Goal: Task Accomplishment & Management: Manage account settings

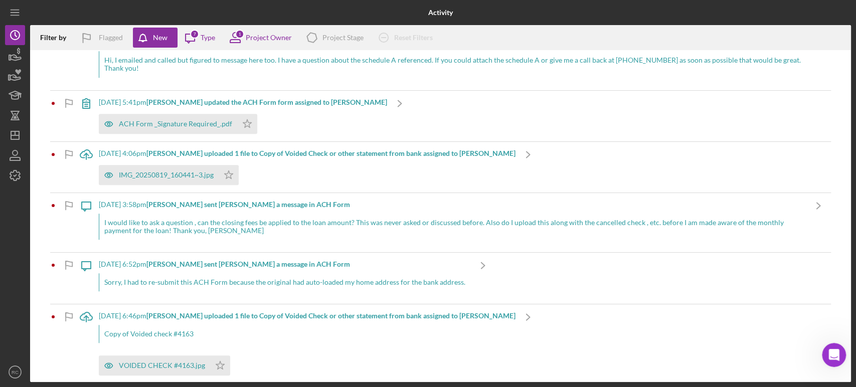
scroll to position [630, 0]
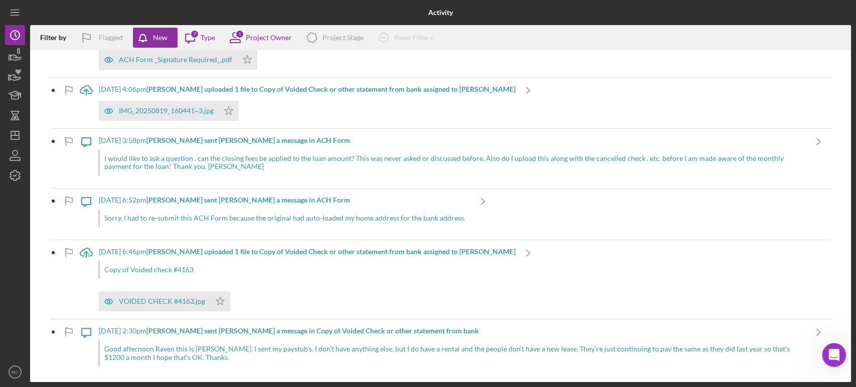
click at [277, 255] on div "8/17/2025 at 6:46pm Kip L. uploaded 1 file to Copy of Voided Check or other sta…" at bounding box center [307, 279] width 417 height 79
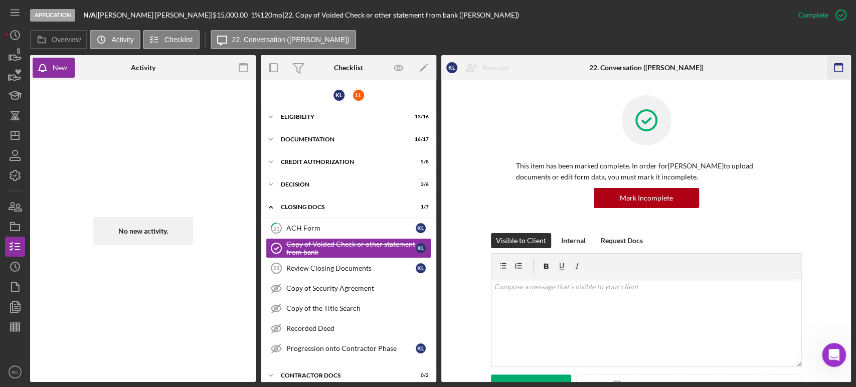
click at [840, 65] on rect "button" at bounding box center [839, 65] width 8 height 2
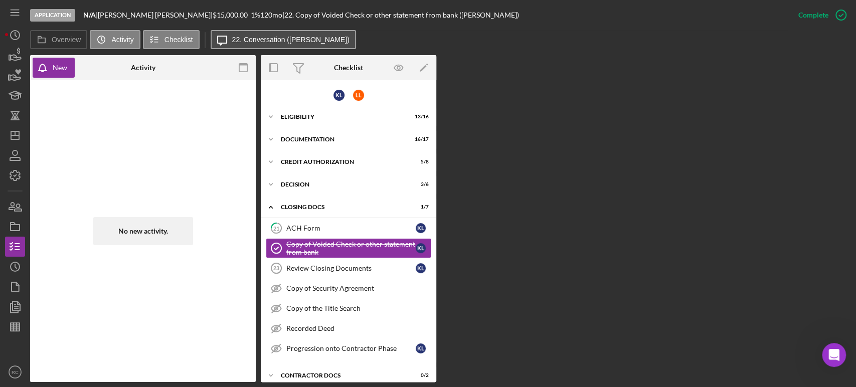
click at [266, 40] on label "22. Conversation (Kip L.)" at bounding box center [290, 40] width 117 height 8
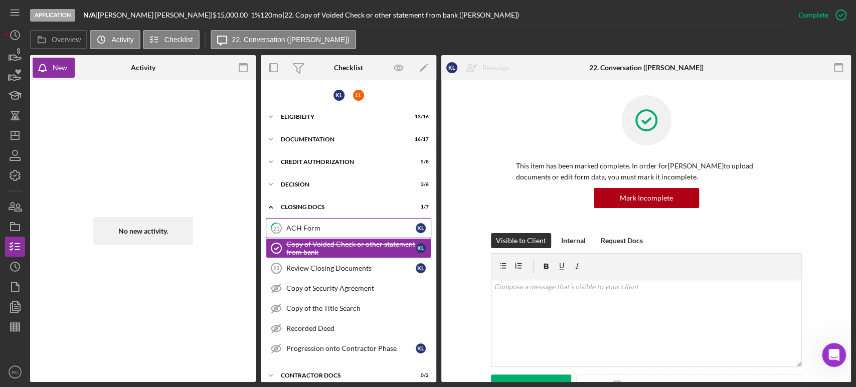
click at [339, 223] on link "21 ACH Form K L" at bounding box center [349, 228] width 166 height 20
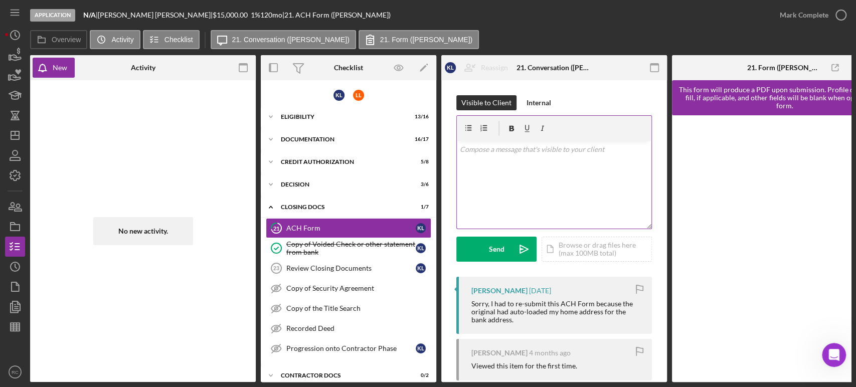
click at [537, 185] on div "v Color teal Color pink Remove color Add row above Add row below Add column bef…" at bounding box center [554, 185] width 195 height 88
click at [555, 182] on div "v Color teal Color pink Remove color Add row above Add row below Add column bef…" at bounding box center [554, 185] width 195 height 88
click at [585, 172] on div "v Color teal Color pink Remove color Add row above Add row below Add column bef…" at bounding box center [554, 185] width 195 height 88
drag, startPoint x: 554, startPoint y: 177, endPoint x: 445, endPoint y: 164, distance: 109.1
click at [445, 164] on div "Visible to Client Internal v Color teal Color pink Remove color Add row above A…" at bounding box center [554, 321] width 226 height 483
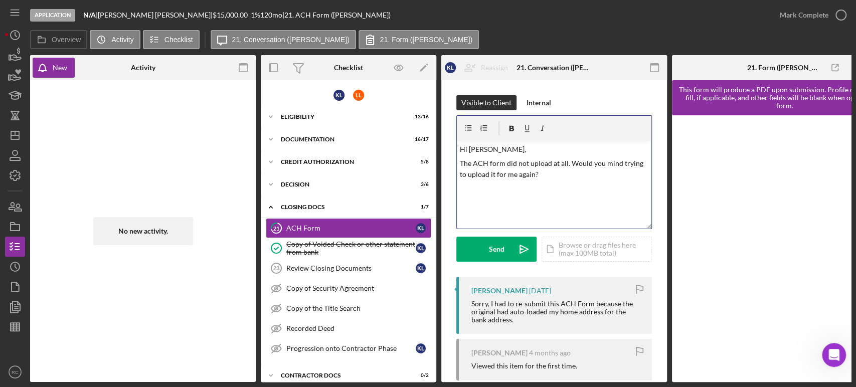
copy p "The ACH form did not upload at all. Would you mind trying to upload it for me a…"
click at [537, 208] on div "v Color teal Color pink Remove color Add row above Add row below Add column bef…" at bounding box center [554, 185] width 195 height 88
click at [562, 179] on p "The ACH form did not upload at all. Would you mind trying to upload it for me a…" at bounding box center [554, 169] width 189 height 23
drag, startPoint x: 562, startPoint y: 176, endPoint x: 441, endPoint y: 153, distance: 122.5
click at [441, 153] on div "Visible to Client Internal v Color teal Color pink Remove color Add row above A…" at bounding box center [554, 321] width 226 height 483
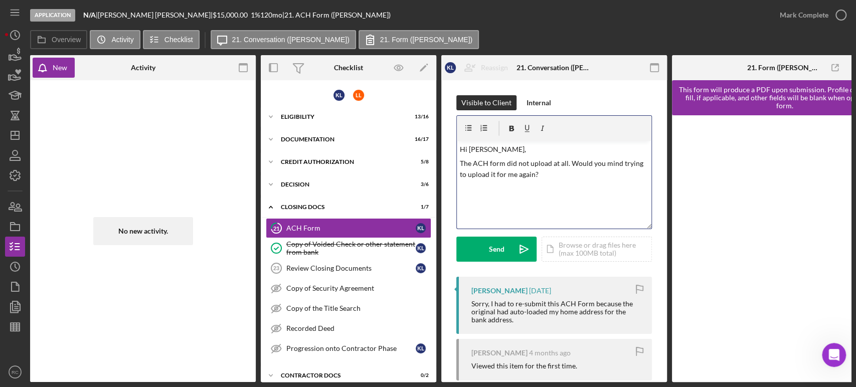
copy div "Hi Kip, The ACH form did not upload at all. Would you mind trying to upload it …"
click at [500, 171] on p "The ACH form did not upload at all. Would you mind trying to upload it for me a…" at bounding box center [554, 169] width 189 height 23
drag, startPoint x: 557, startPoint y: 182, endPoint x: 452, endPoint y: 146, distance: 111.2
click at [452, 146] on div "Visible to Client Internal v Color teal Color pink Remove color Add row above A…" at bounding box center [554, 321] width 226 height 483
click at [505, 174] on p "I hope you're doing well. It looks like the ACH form didn’t come through—would …" at bounding box center [554, 175] width 189 height 34
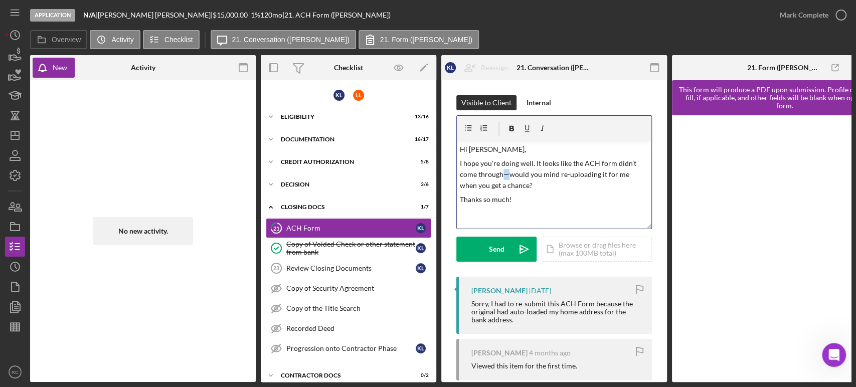
click at [505, 174] on p "I hope you're doing well. It looks like the ACH form didn’t come through—would …" at bounding box center [554, 175] width 189 height 34
click at [515, 246] on icon "Icon/icon-invite-send" at bounding box center [524, 249] width 25 height 25
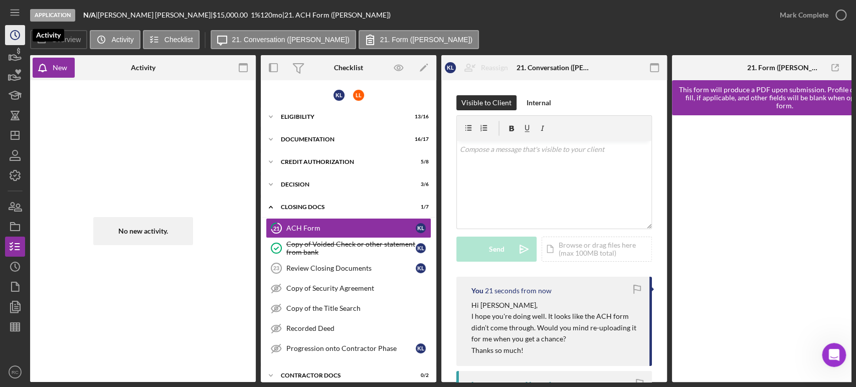
click at [21, 35] on icon "Icon/History" at bounding box center [15, 35] width 25 height 25
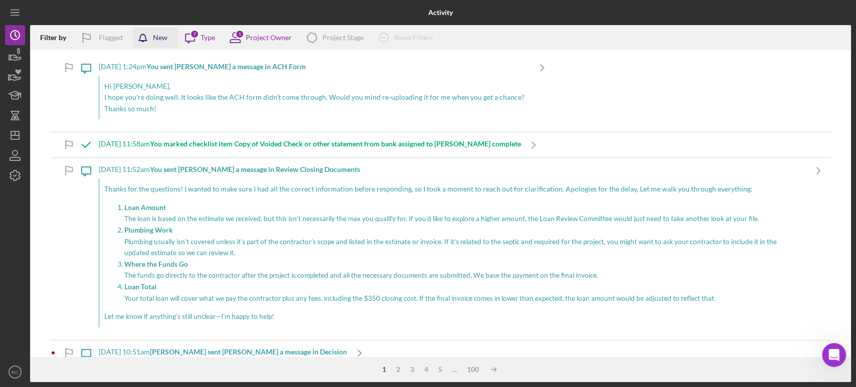
click at [158, 39] on div "New" at bounding box center [160, 38] width 15 height 20
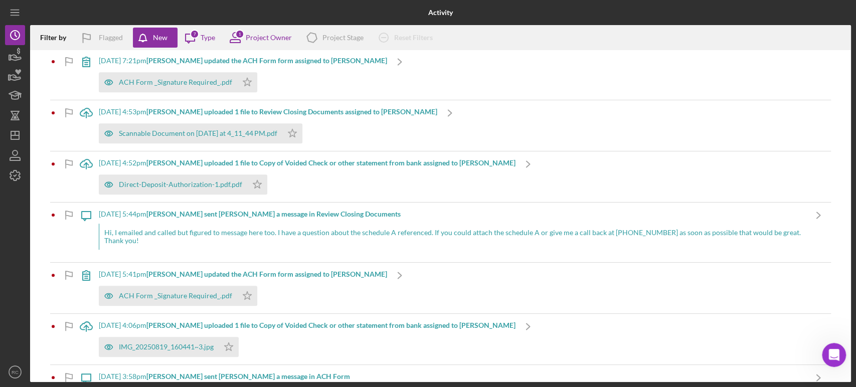
scroll to position [551, 0]
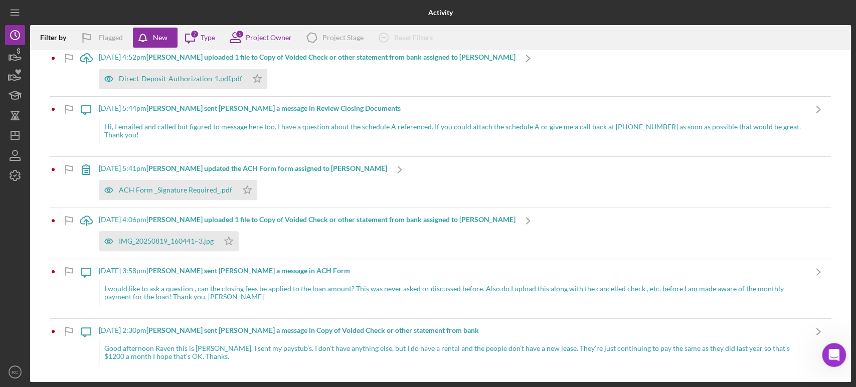
click at [693, 293] on div "I would like to ask a question , can the closing fees be applied to the loan am…" at bounding box center [452, 293] width 707 height 26
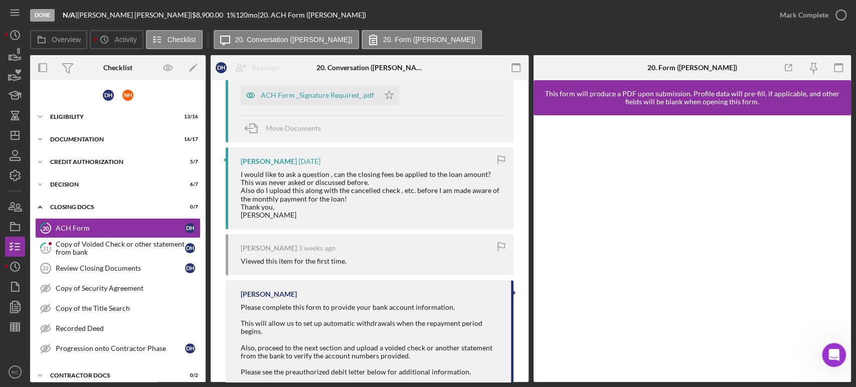
scroll to position [223, 0]
click at [120, 185] on div "Decision" at bounding box center [121, 185] width 143 height 6
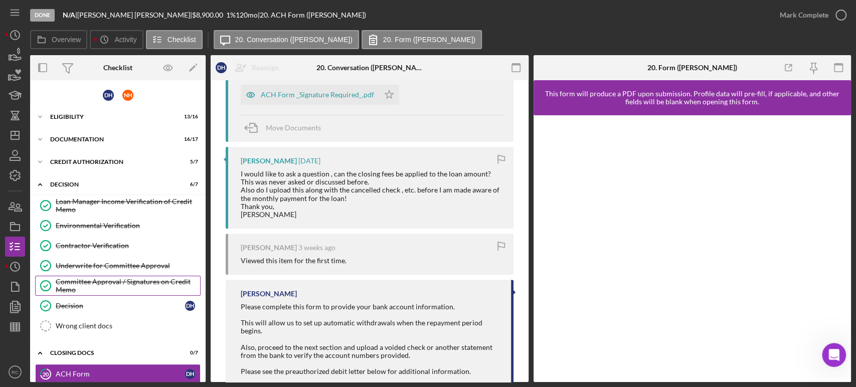
click at [133, 282] on div "Committee Approval / Signatures on Credit Memo" at bounding box center [128, 286] width 144 height 16
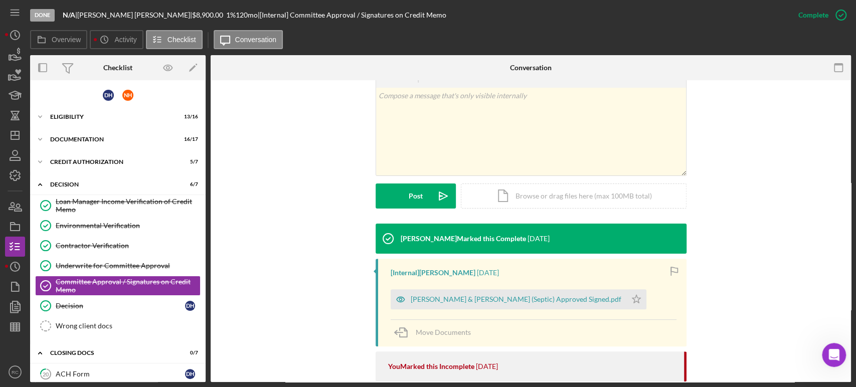
scroll to position [297, 0]
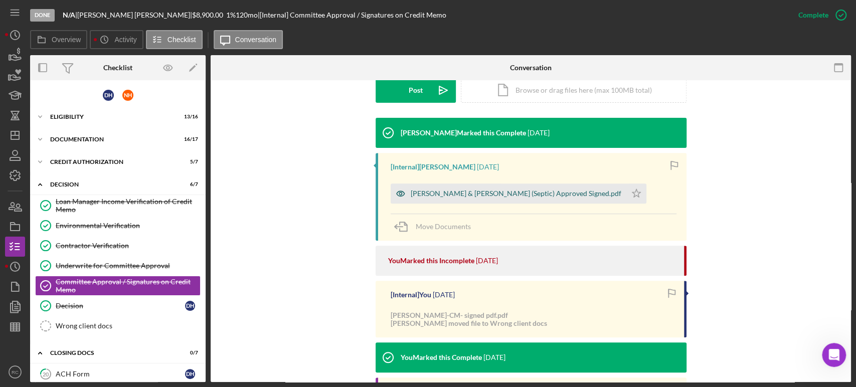
click at [458, 197] on div "Hallauer,Darrell & Nancy-CM (Septic) Approved Signed.pdf" at bounding box center [516, 194] width 211 height 8
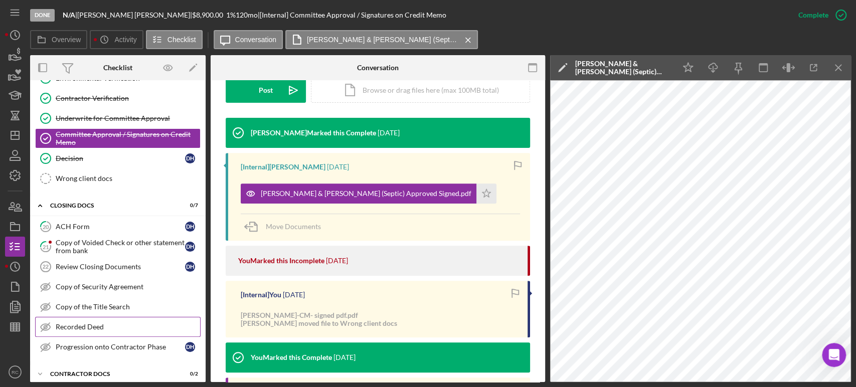
scroll to position [148, 0]
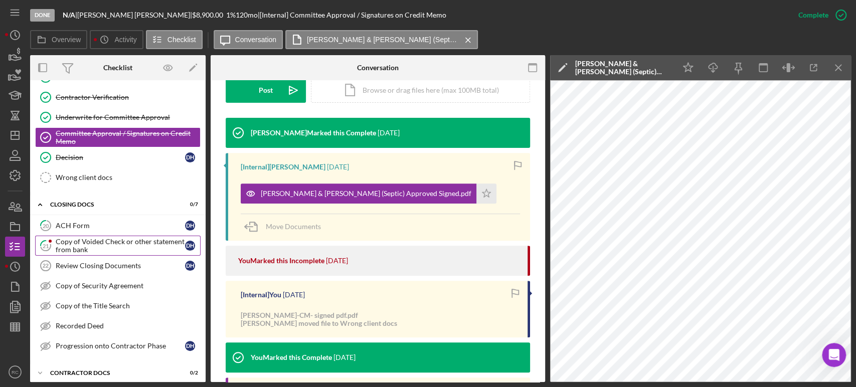
click at [137, 243] on div "Copy of Voided Check or other statement from bank" at bounding box center [120, 246] width 129 height 16
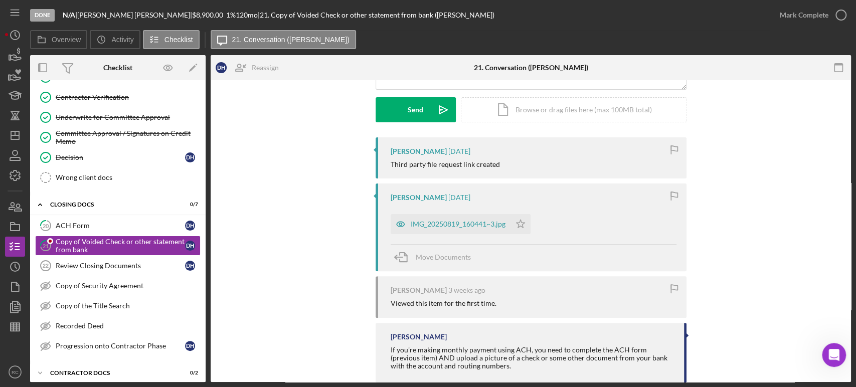
scroll to position [159, 0]
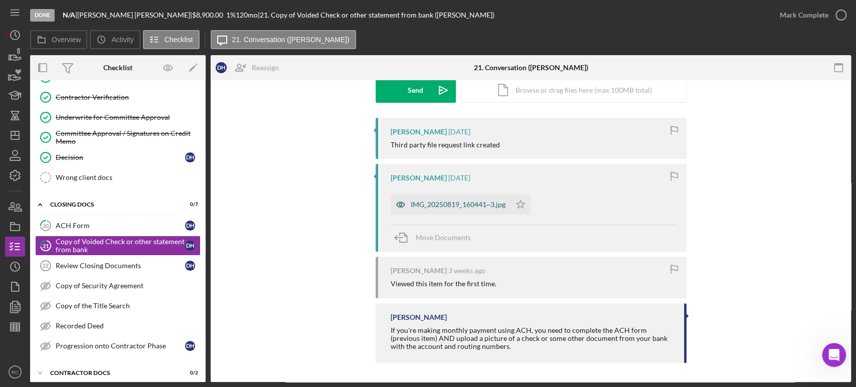
click at [442, 213] on div "IMG_20250819_160441~3.jpg" at bounding box center [451, 205] width 120 height 20
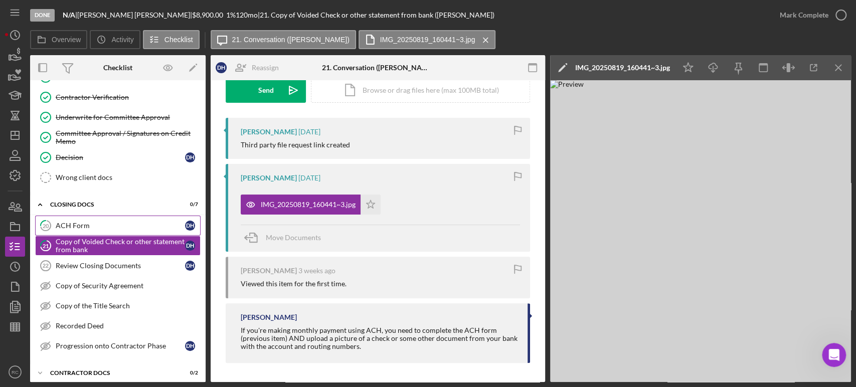
click at [122, 229] on link "20 ACH Form D H" at bounding box center [118, 226] width 166 height 20
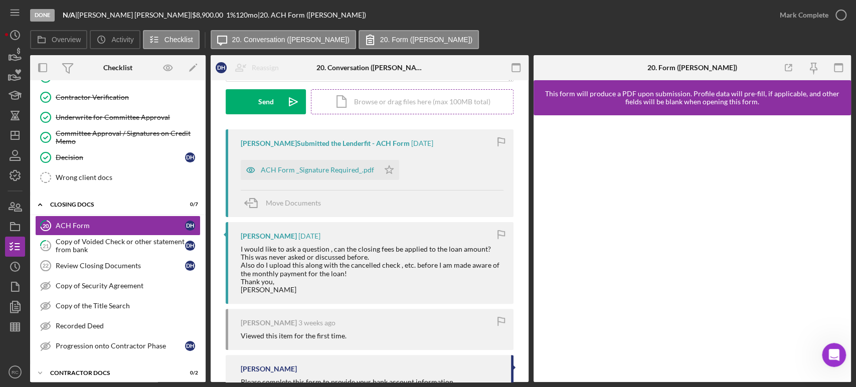
scroll to position [148, 0]
drag, startPoint x: 239, startPoint y: 250, endPoint x: 431, endPoint y: 290, distance: 195.8
click at [431, 290] on div "Darrell Hallauer 1 week ago I would like to ask a question , can the closing fe…" at bounding box center [370, 262] width 288 height 82
copy div "I would like to ask a question , can the closing fees be applied to the loan am…"
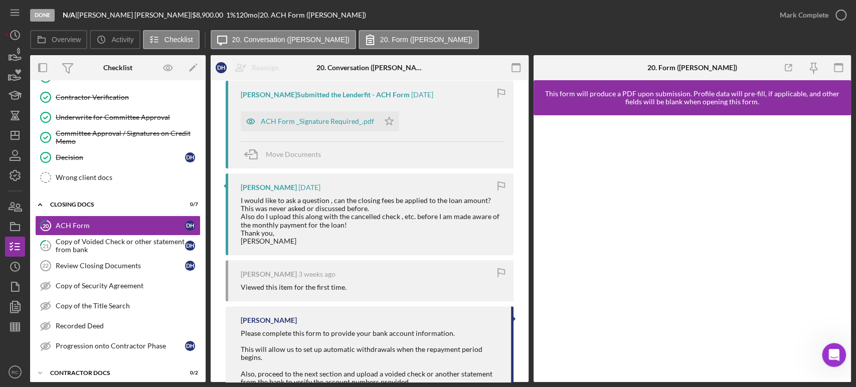
scroll to position [223, 0]
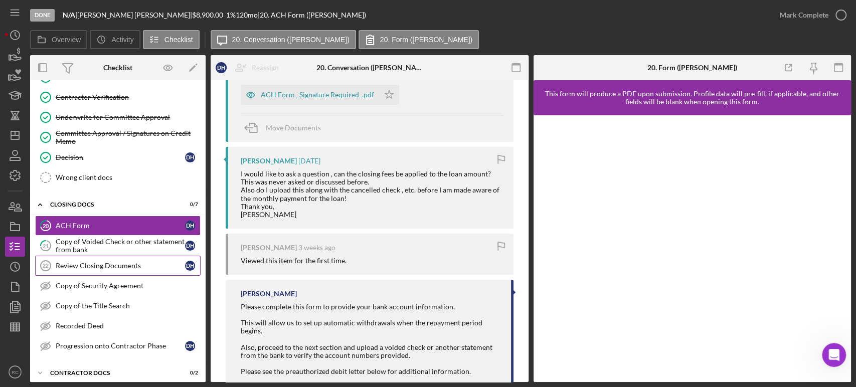
click at [128, 270] on link "Review Closing Documents 22 Review Closing Documents D H" at bounding box center [118, 266] width 166 height 20
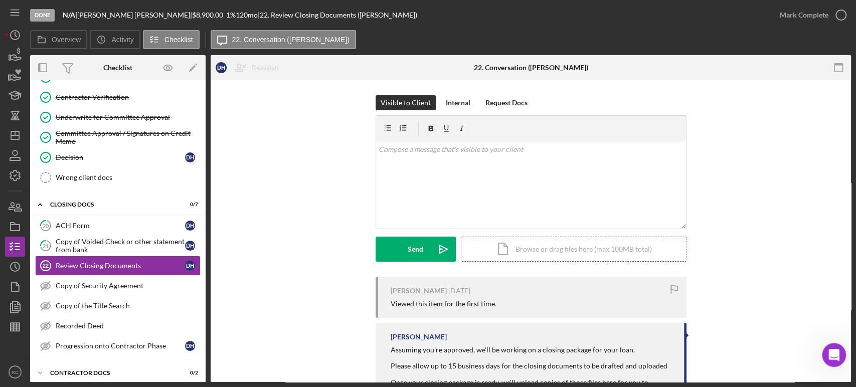
scroll to position [60, 0]
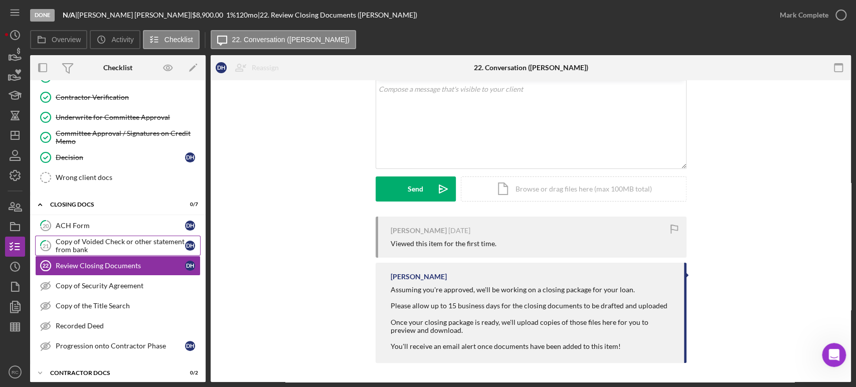
click at [132, 244] on div "Copy of Voided Check or other statement from bank" at bounding box center [120, 246] width 129 height 16
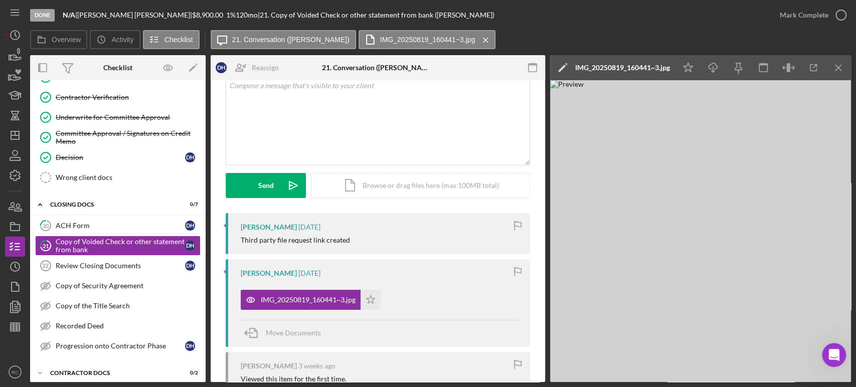
scroll to position [148, 0]
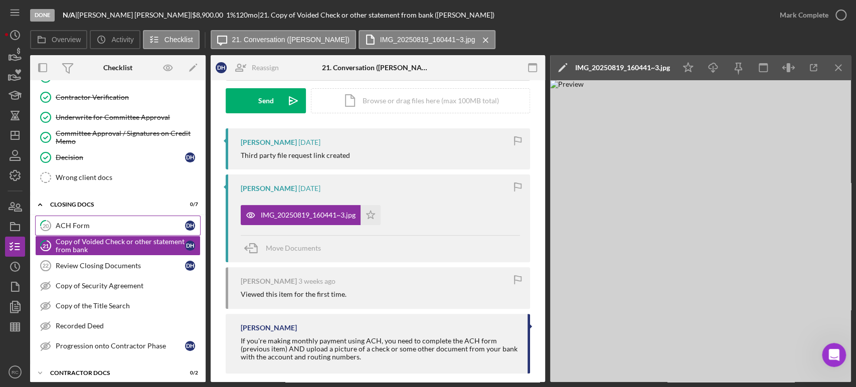
click at [128, 225] on div "ACH Form" at bounding box center [120, 226] width 129 height 8
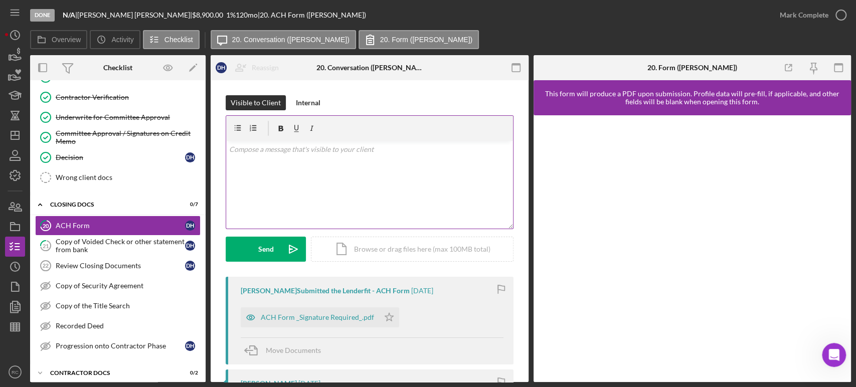
click at [317, 196] on div "v Color teal Color pink Remove color Add row above Add row below Add column bef…" at bounding box center [369, 185] width 287 height 88
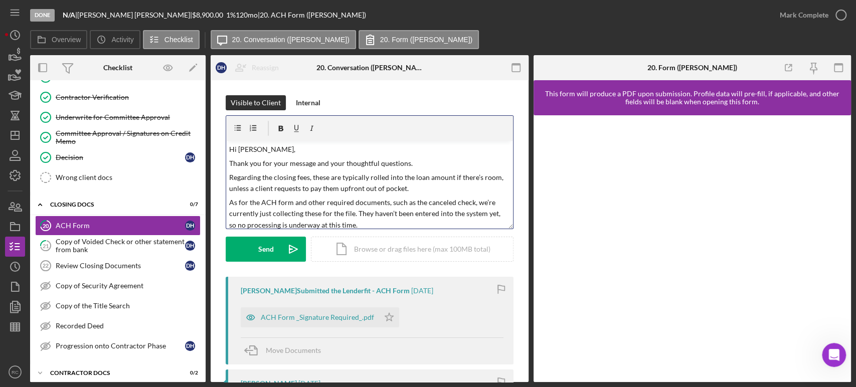
click at [371, 164] on p "Thank you for your message and your thoughtful questions." at bounding box center [369, 163] width 281 height 11
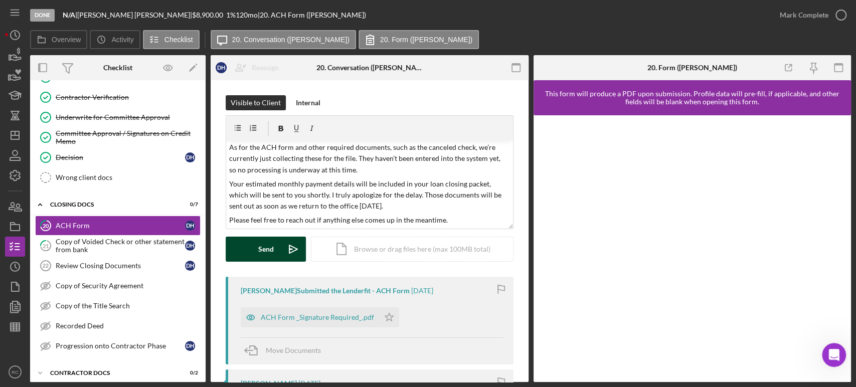
click at [262, 244] on div "Send" at bounding box center [266, 249] width 16 height 25
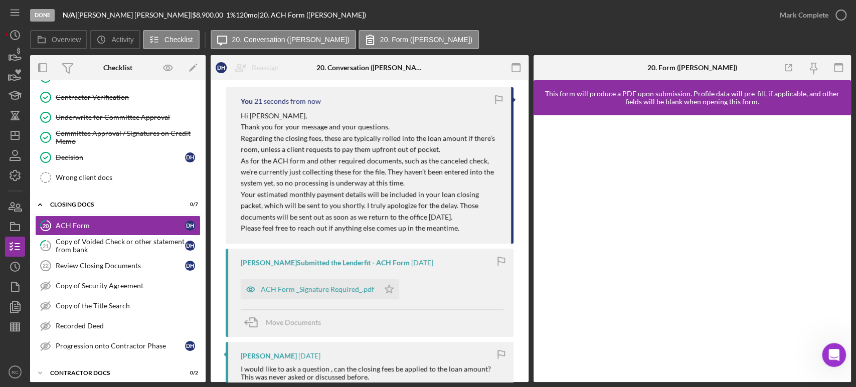
scroll to position [297, 0]
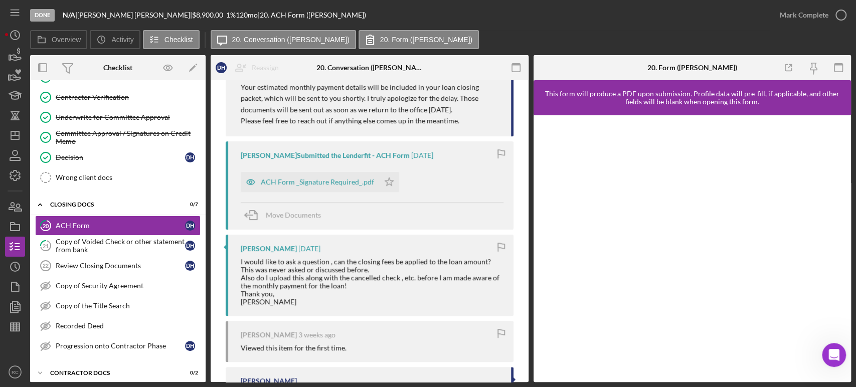
drag, startPoint x: 314, startPoint y: 181, endPoint x: 330, endPoint y: 185, distance: 16.2
click at [320, 182] on div "ACH Form _Signature Required_.pdf" at bounding box center [317, 182] width 113 height 8
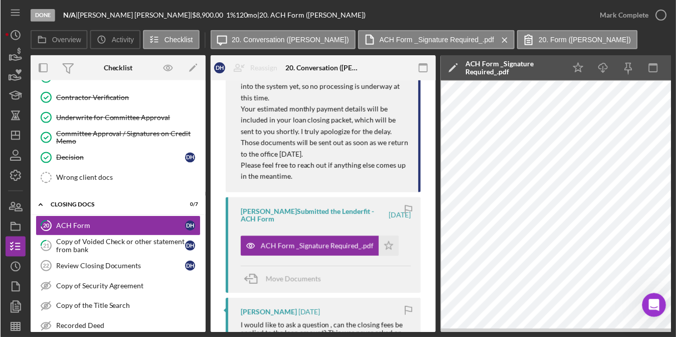
scroll to position [308, 0]
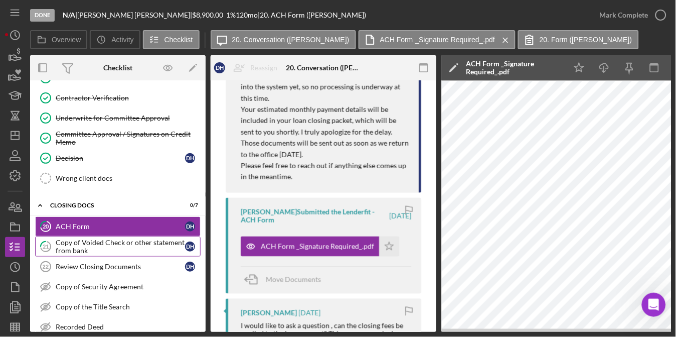
click at [88, 246] on div "Copy of Voided Check or other statement from bank" at bounding box center [120, 246] width 129 height 16
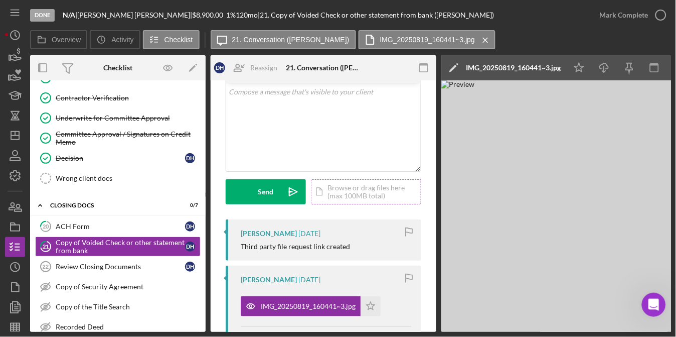
scroll to position [148, 0]
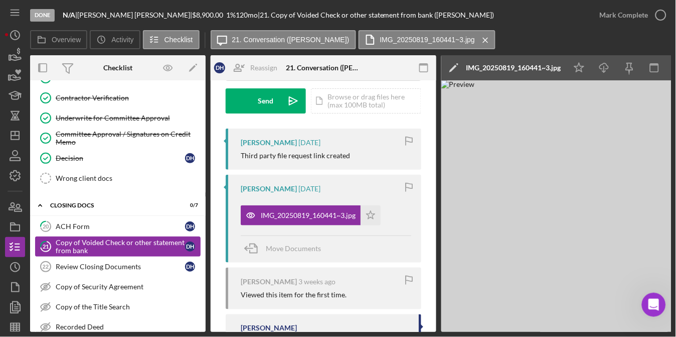
drag, startPoint x: 303, startPoint y: 221, endPoint x: 113, endPoint y: 246, distance: 191.3
drag, startPoint x: 88, startPoint y: 229, endPoint x: 207, endPoint y: 242, distance: 120.1
click at [88, 229] on div "ACH Form" at bounding box center [120, 226] width 129 height 8
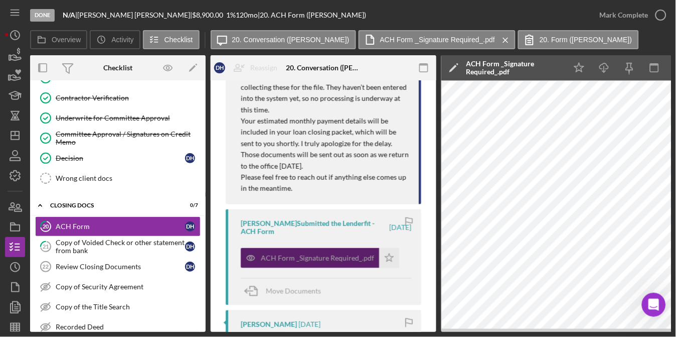
scroll to position [372, 0]
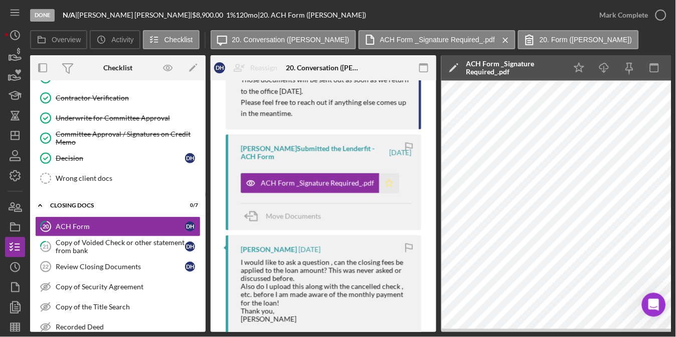
click at [379, 180] on icon "Icon/Star" at bounding box center [389, 183] width 20 height 20
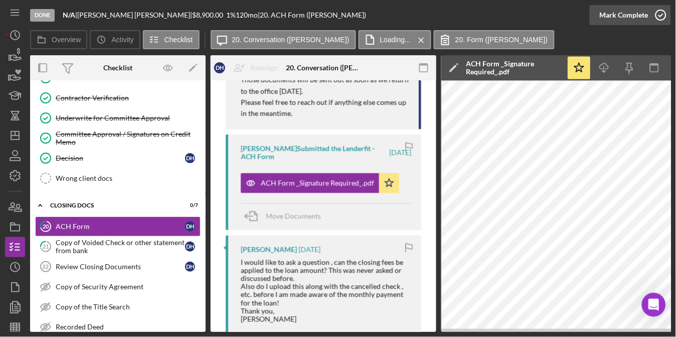
click at [615, 17] on div "Mark Complete" at bounding box center [624, 15] width 49 height 20
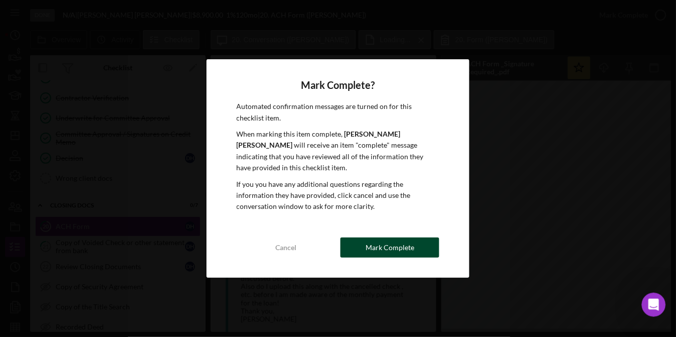
click at [405, 243] on div "Mark Complete" at bounding box center [390, 247] width 49 height 20
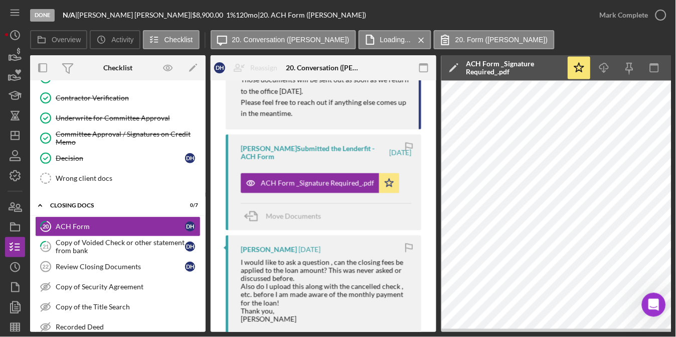
scroll to position [555, 0]
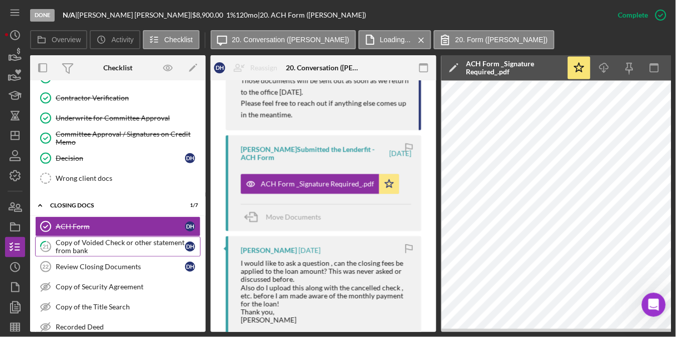
click at [114, 243] on div "Copy of Voided Check or other statement from bank" at bounding box center [120, 246] width 129 height 16
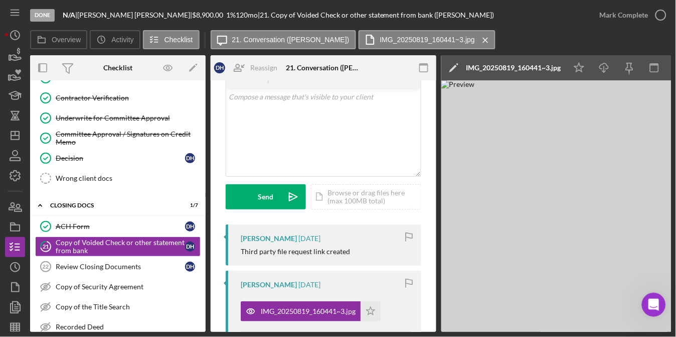
scroll to position [148, 0]
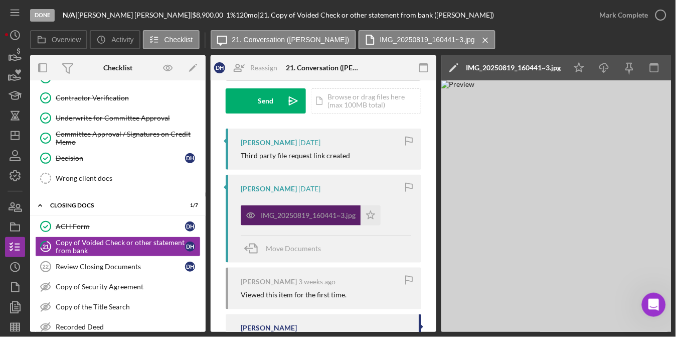
click at [315, 217] on div "IMG_20250819_160441~3.jpg" at bounding box center [308, 215] width 95 height 8
click at [520, 64] on div "IMG_20250819_160441~3.jpg" at bounding box center [513, 68] width 95 height 8
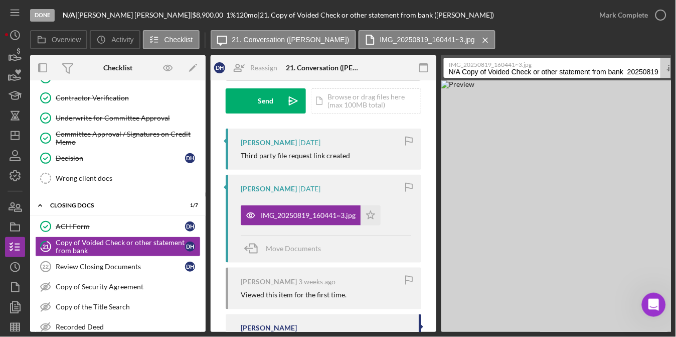
click at [575, 73] on input "N/A Copy of Voided Check or other statement from bank 20250819" at bounding box center [552, 68] width 217 height 20
click at [575, 71] on input "N/A Copy of Voided Check or other statement from bank 20250819" at bounding box center [552, 68] width 217 height 20
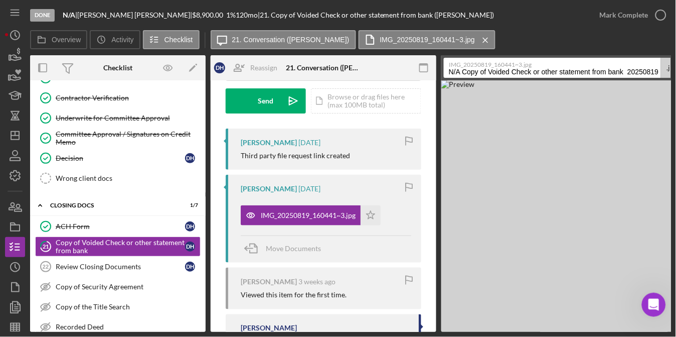
click at [576, 71] on input "N/A Copy of Voided Check or other statement from bank 20250819" at bounding box center [552, 68] width 217 height 20
type input "Voided Check"
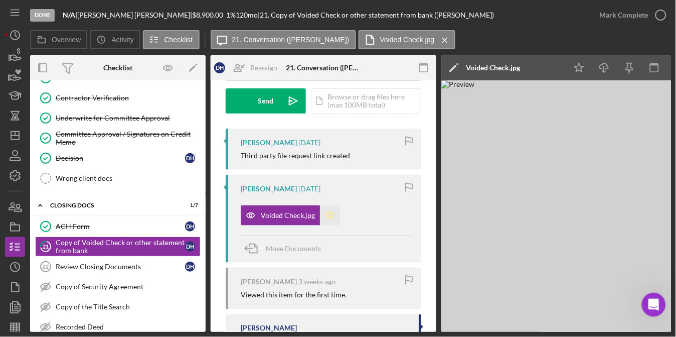
click at [332, 217] on icon "Icon/Star" at bounding box center [330, 215] width 20 height 20
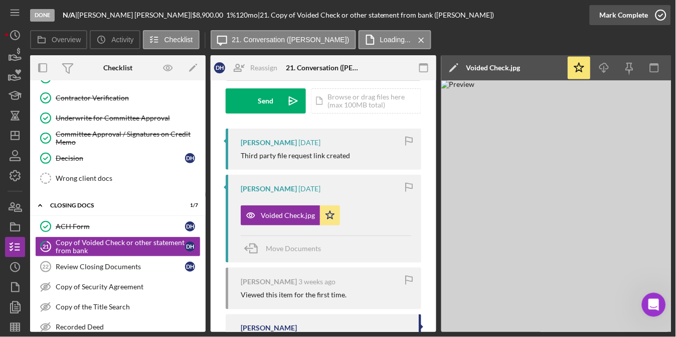
click at [645, 16] on div "Mark Complete" at bounding box center [624, 15] width 49 height 20
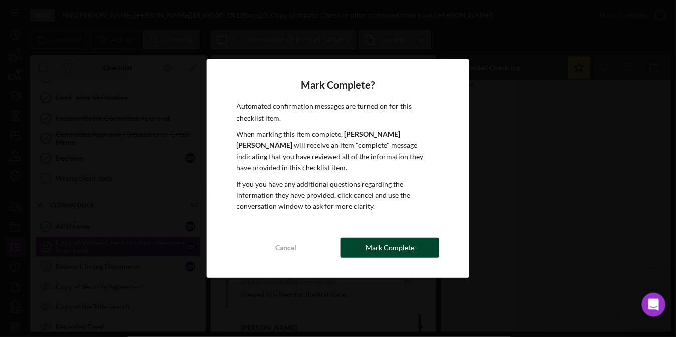
click at [395, 241] on div "Mark Complete" at bounding box center [390, 247] width 49 height 20
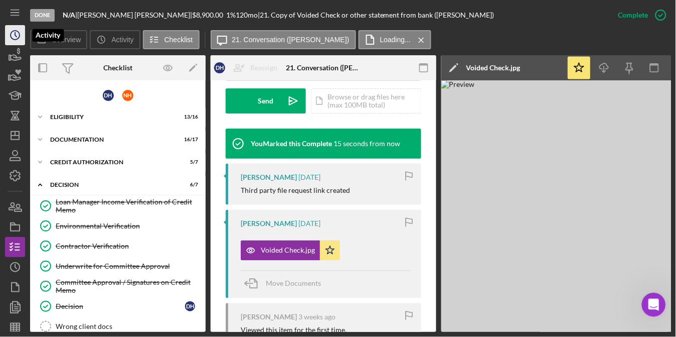
click at [23, 40] on icon "Icon/History" at bounding box center [15, 35] width 25 height 25
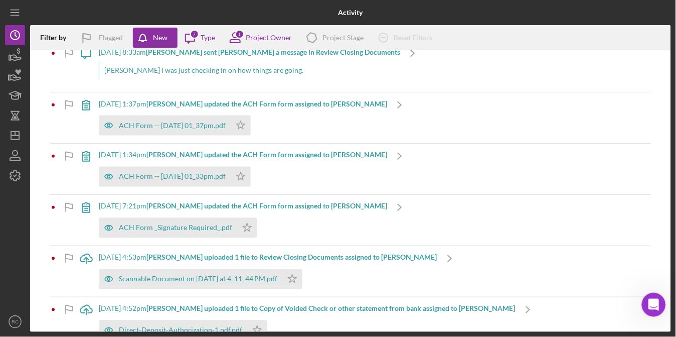
scroll to position [372, 0]
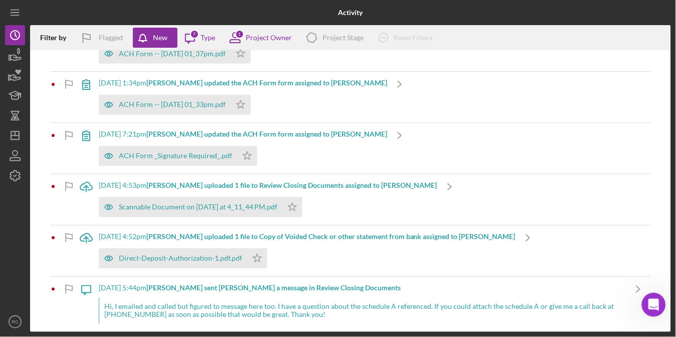
click at [332, 134] on b "Corey D. updated the ACH Form form assigned to Corey D." at bounding box center [266, 134] width 241 height 9
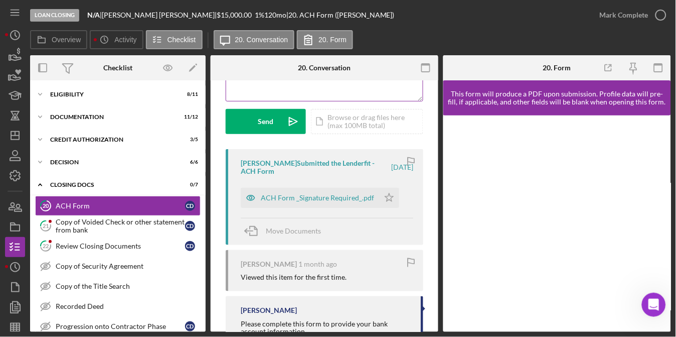
scroll to position [148, 0]
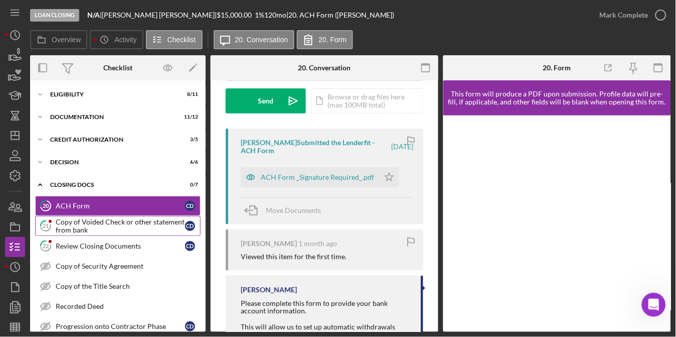
click at [95, 225] on div "Copy of Voided Check or other statement from bank" at bounding box center [120, 226] width 129 height 16
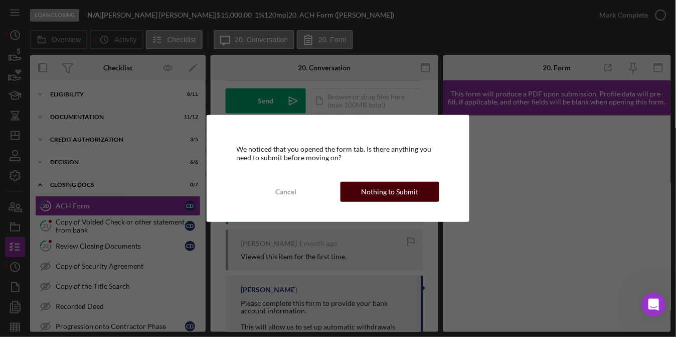
click at [417, 193] on div "Nothing to Submit" at bounding box center [390, 192] width 57 height 20
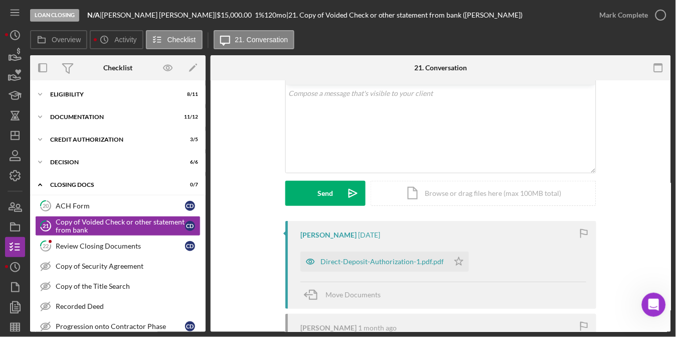
scroll to position [16, 0]
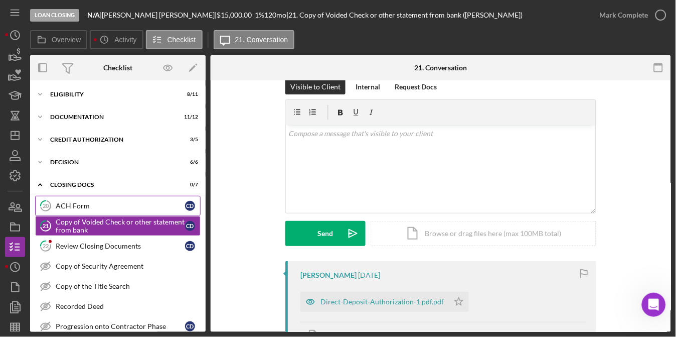
click at [114, 207] on div "ACH Form" at bounding box center [120, 206] width 129 height 8
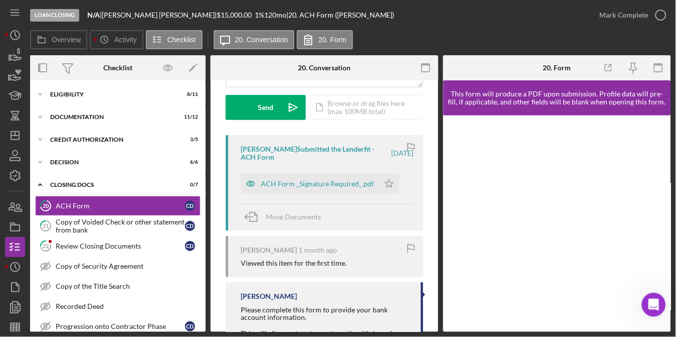
scroll to position [148, 0]
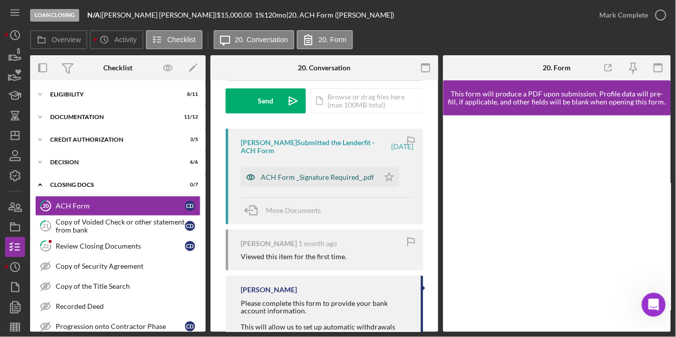
click at [302, 178] on div "ACH Form _Signature Required_.pdf" at bounding box center [317, 177] width 113 height 8
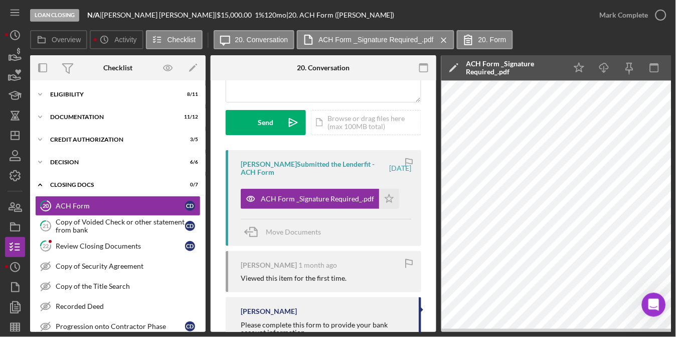
scroll to position [124, 0]
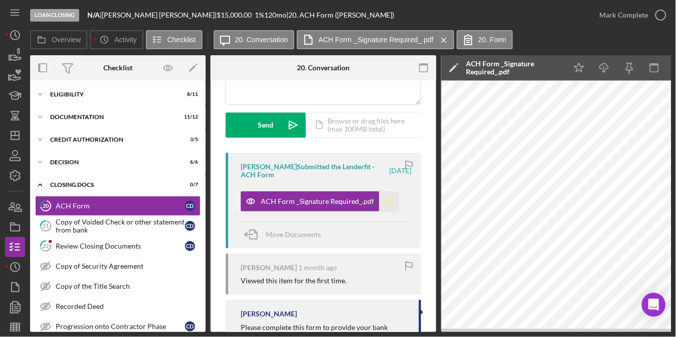
click at [392, 201] on icon "Icon/Star" at bounding box center [389, 201] width 20 height 20
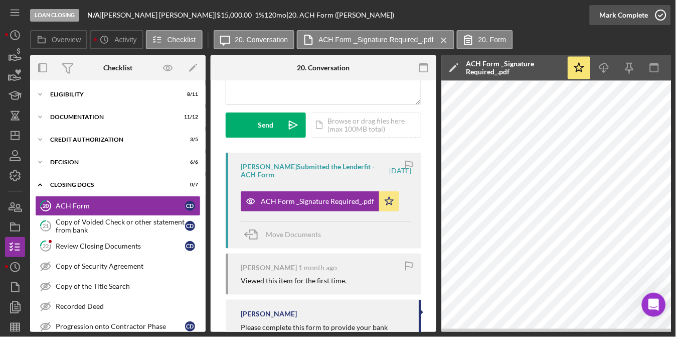
click at [655, 18] on icon "button" at bounding box center [661, 15] width 25 height 25
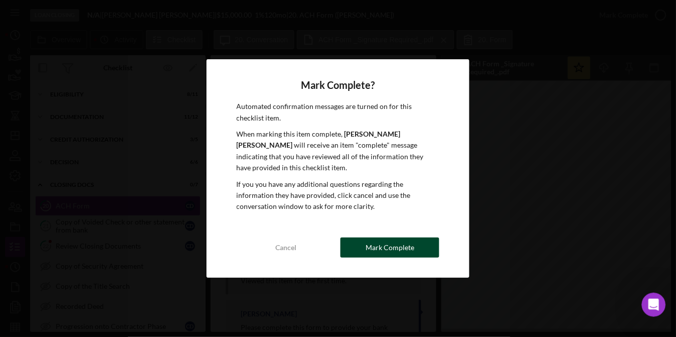
click at [428, 246] on button "Mark Complete" at bounding box center [390, 247] width 99 height 20
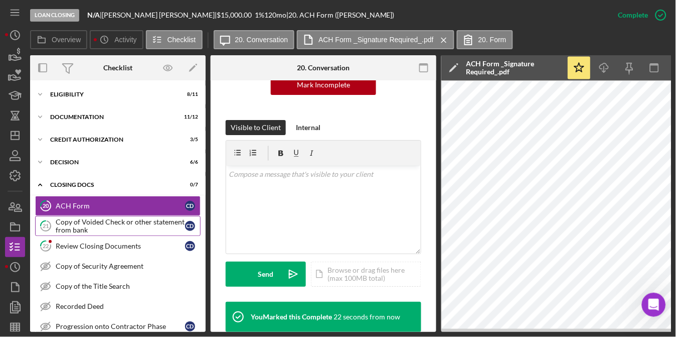
scroll to position [273, 0]
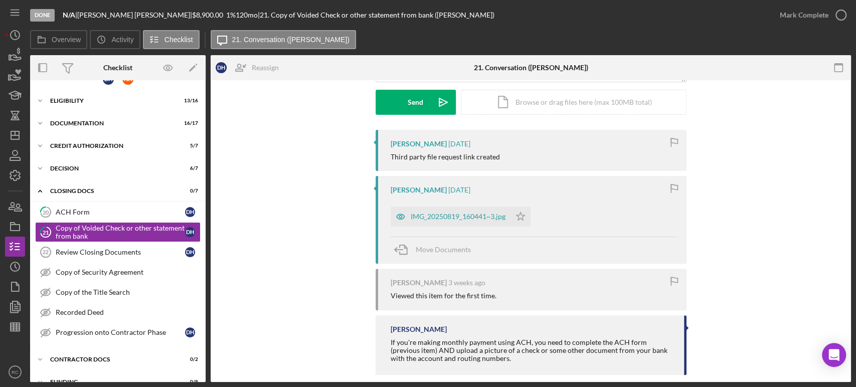
scroll to position [148, 0]
click at [414, 214] on div "IMG_20250819_160441~3.jpg" at bounding box center [458, 215] width 95 height 8
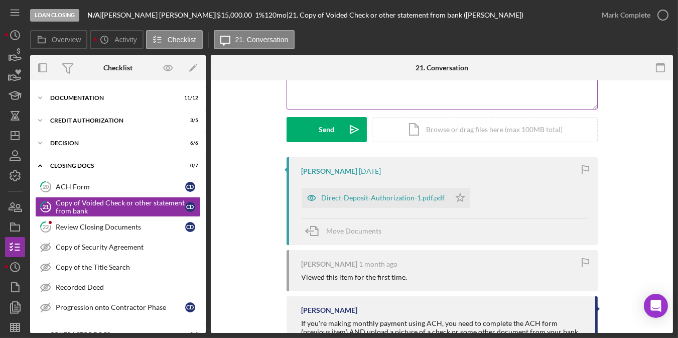
scroll to position [148, 0]
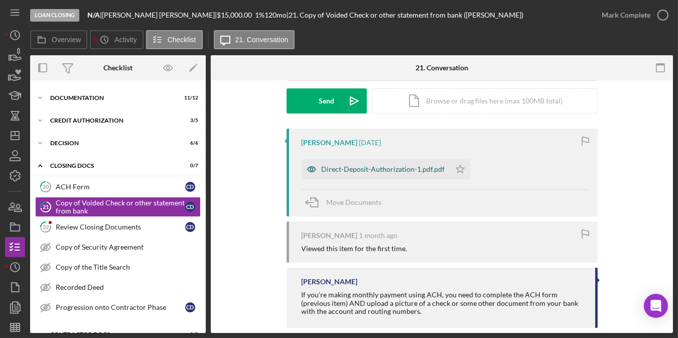
click at [415, 172] on div "Direct-Deposit-Authorization-1.pdf.pdf" at bounding box center [383, 169] width 123 height 8
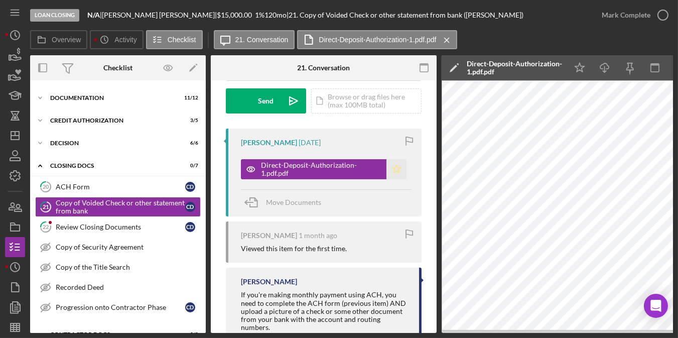
click at [392, 170] on icon "Icon/Star" at bounding box center [396, 169] width 20 height 20
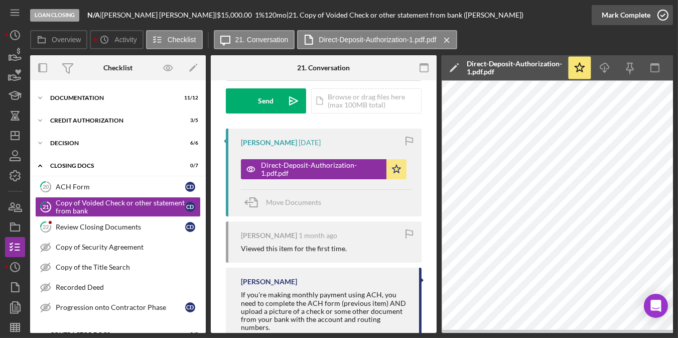
click at [644, 24] on div "Mark Complete" at bounding box center [625, 15] width 49 height 20
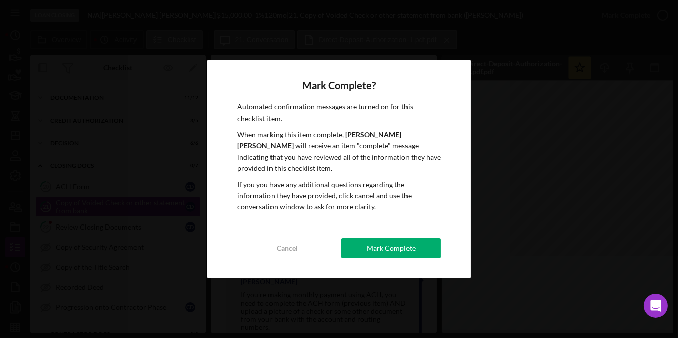
drag, startPoint x: 403, startPoint y: 240, endPoint x: 350, endPoint y: 199, distance: 67.2
click at [403, 240] on div "Mark Complete" at bounding box center [391, 248] width 49 height 20
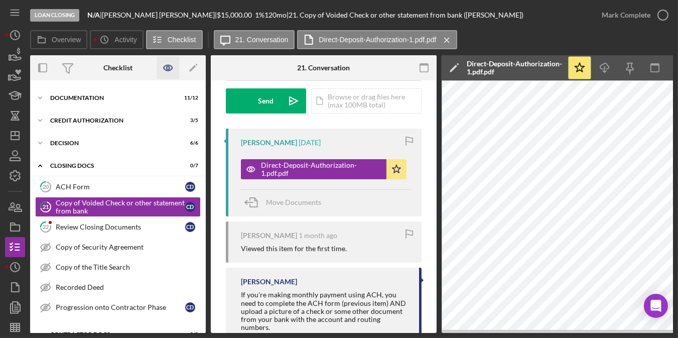
scroll to position [297, 0]
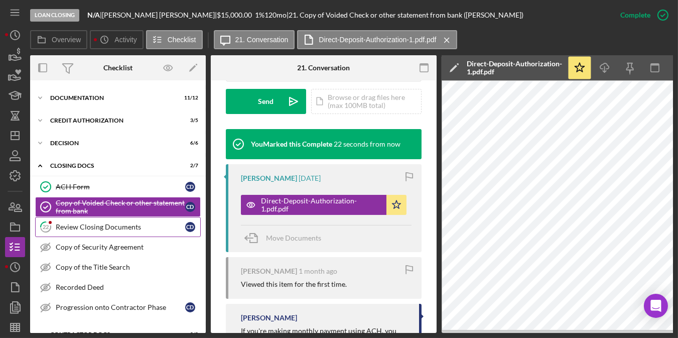
click at [145, 218] on link "22 Review Closing Documents C D" at bounding box center [118, 227] width 166 height 20
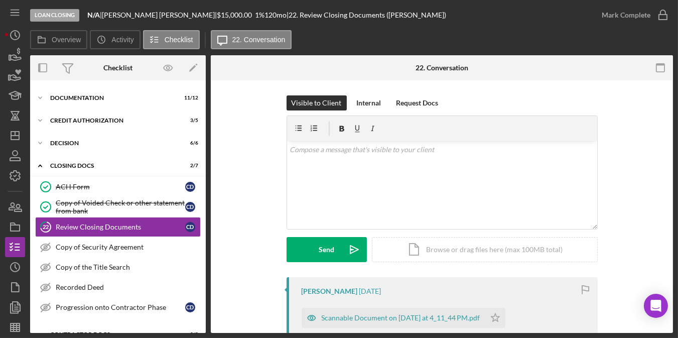
scroll to position [297, 0]
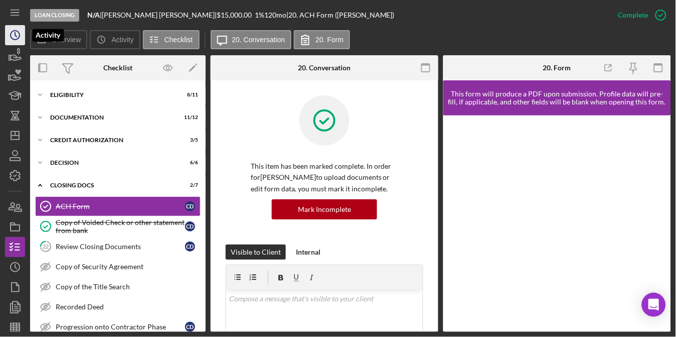
click at [13, 31] on icon "Icon/History" at bounding box center [15, 35] width 25 height 25
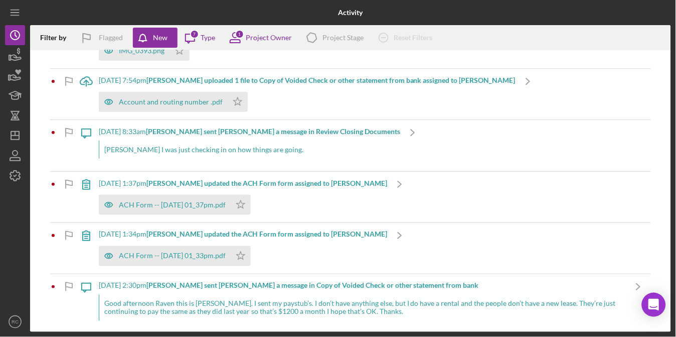
scroll to position [223, 0]
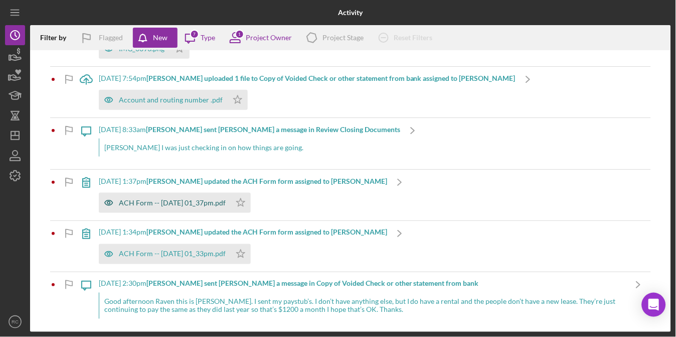
click at [219, 201] on div "ACH Form -- [DATE] 01_37pm.pdf" at bounding box center [172, 203] width 107 height 8
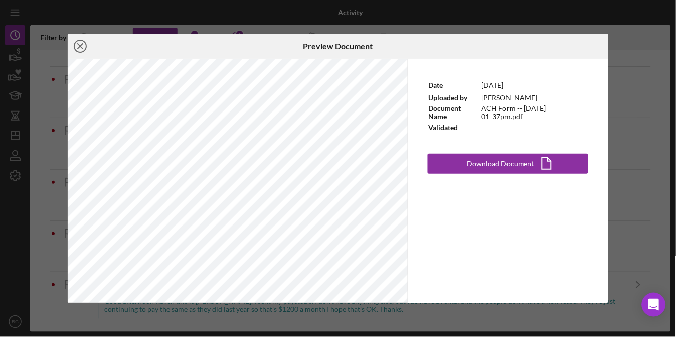
click at [77, 46] on icon "Icon/Close" at bounding box center [80, 46] width 25 height 25
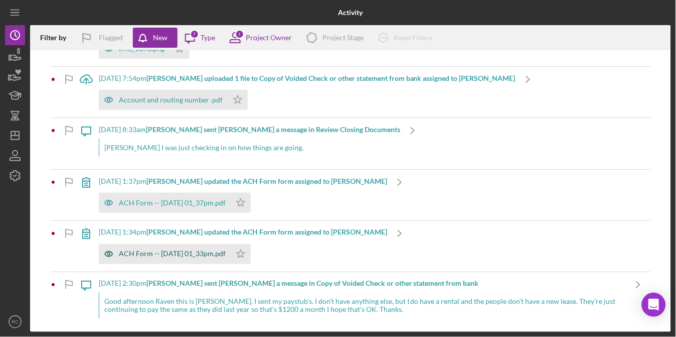
click at [162, 252] on div "ACH Form -- 2025-08-22 01_33pm.pdf" at bounding box center [172, 254] width 107 height 8
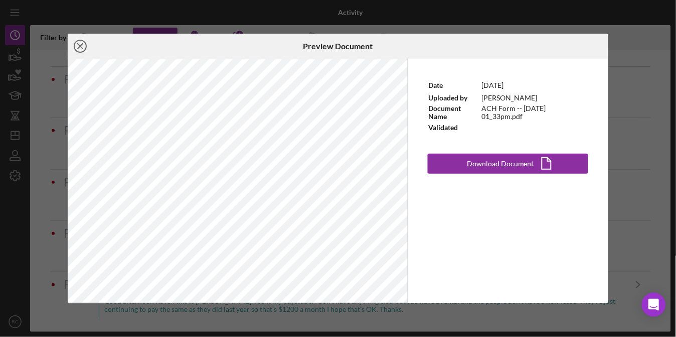
drag, startPoint x: 81, startPoint y: 48, endPoint x: 114, endPoint y: 63, distance: 36.1
click at [83, 48] on icon "Icon/Close" at bounding box center [80, 46] width 25 height 25
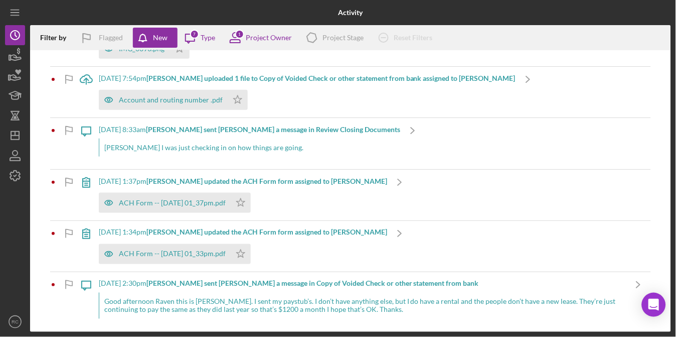
click at [329, 186] on div "8/22/2025 at 1:37pm Dawn A. updated the ACH Form form assigned to Dawn A. ACH F…" at bounding box center [243, 195] width 288 height 51
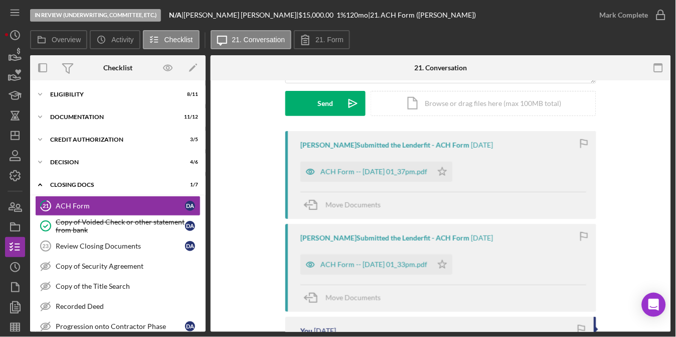
scroll to position [148, 0]
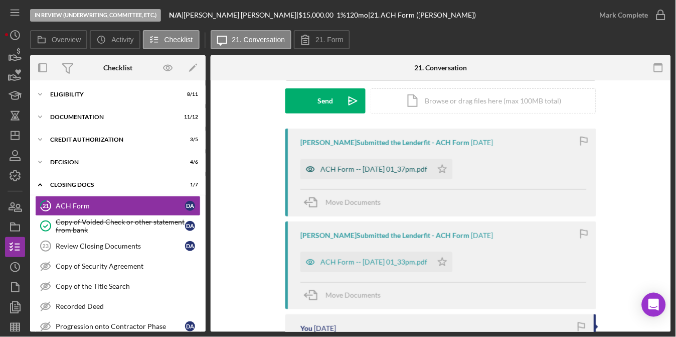
click at [417, 172] on div "ACH Form -- 2025-08-22 01_37pm.pdf" at bounding box center [374, 169] width 107 height 8
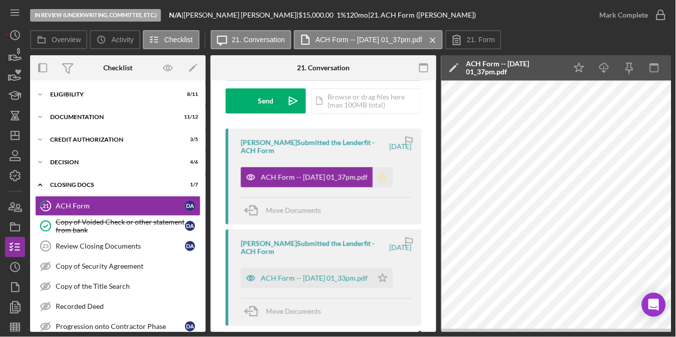
click at [387, 176] on polygon "button" at bounding box center [383, 177] width 9 height 8
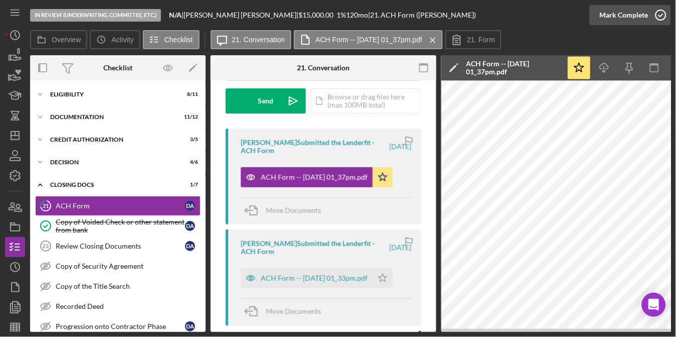
click at [637, 14] on div "Mark Complete" at bounding box center [624, 15] width 49 height 20
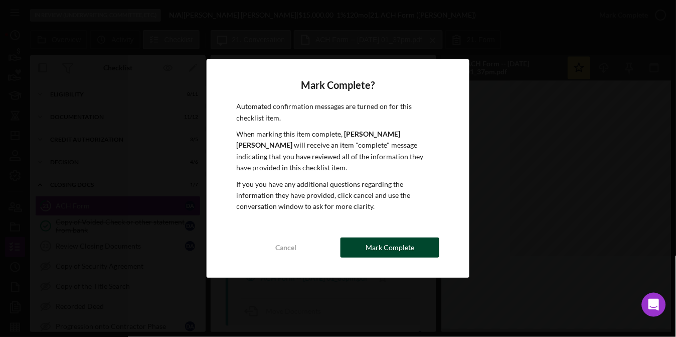
click at [382, 241] on div "Mark Complete" at bounding box center [390, 247] width 49 height 20
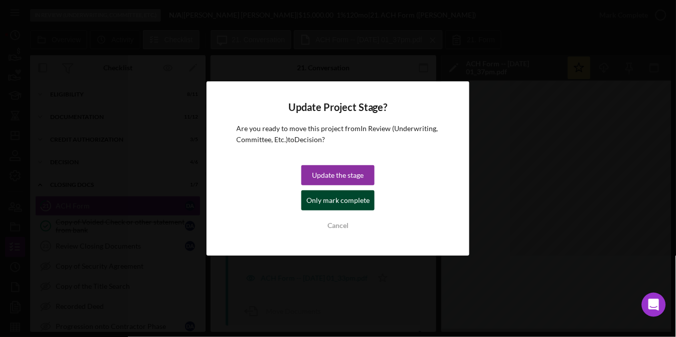
click at [350, 198] on div "Only mark complete" at bounding box center [337, 200] width 63 height 20
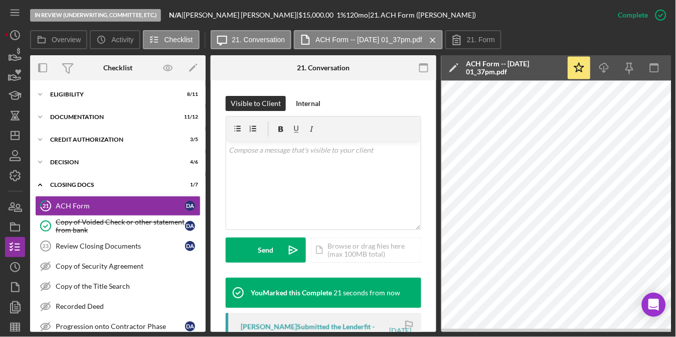
scroll to position [297, 0]
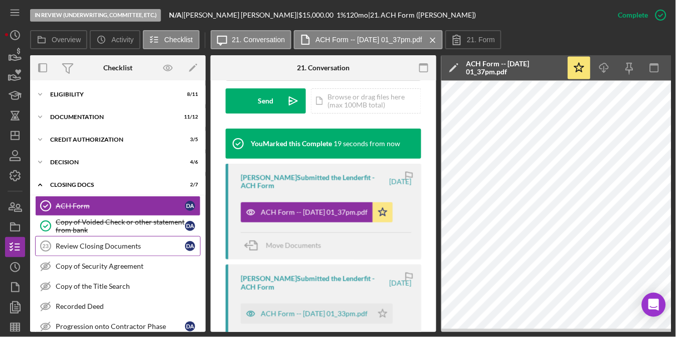
click at [144, 237] on link "Review Closing Documents 23 Review Closing Documents D A" at bounding box center [118, 246] width 166 height 20
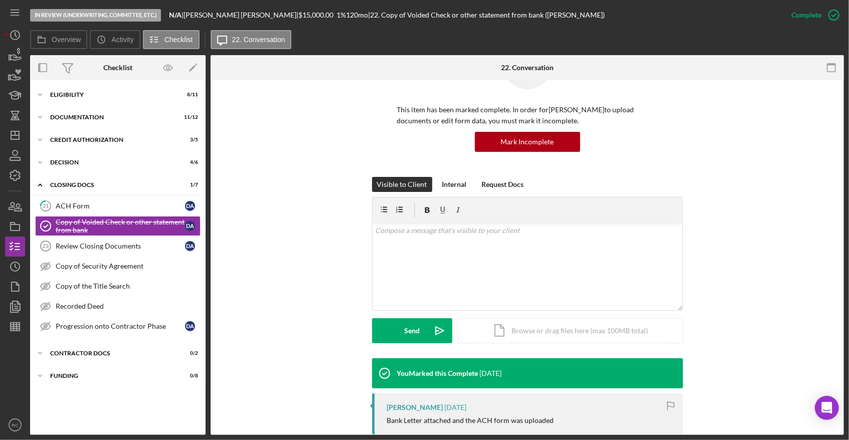
scroll to position [297, 0]
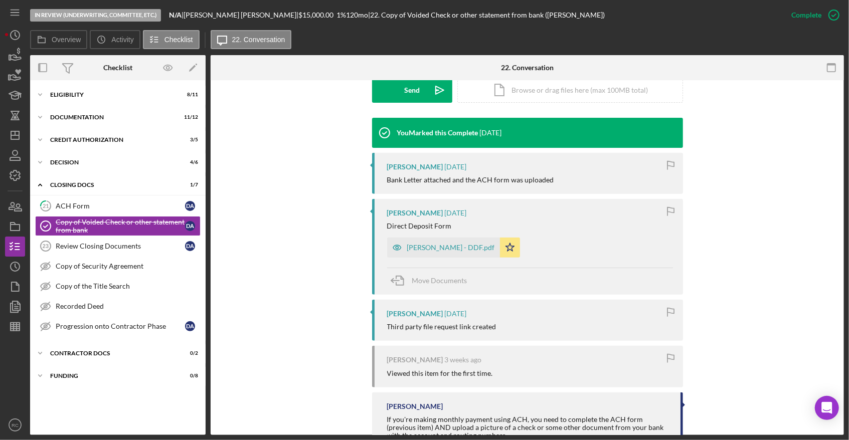
drag, startPoint x: 467, startPoint y: 246, endPoint x: 477, endPoint y: 243, distance: 10.0
click at [465, 245] on div "[PERSON_NAME] - DDF.pdf" at bounding box center [451, 248] width 88 height 8
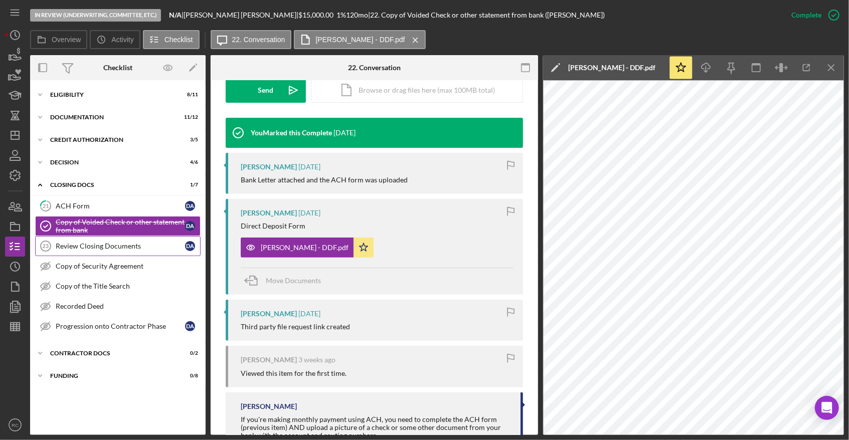
click at [146, 255] on link "Review Closing Documents 23 Review Closing Documents D A" at bounding box center [118, 246] width 166 height 20
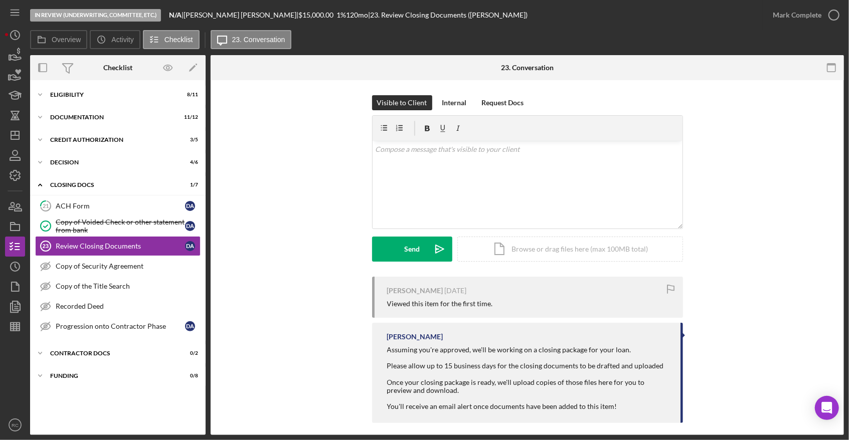
scroll to position [8, 0]
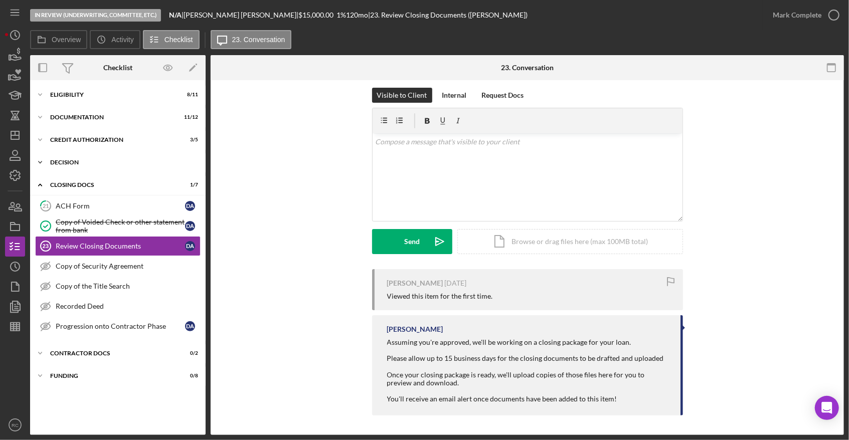
click at [115, 165] on div "Decision" at bounding box center [121, 163] width 143 height 6
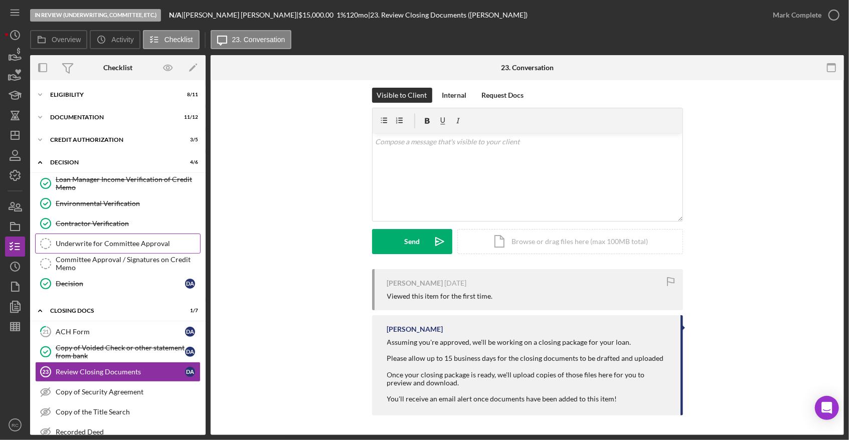
click at [84, 249] on link "Underwrite for Committee Approval Underwrite for Committee Approval" at bounding box center [118, 244] width 166 height 20
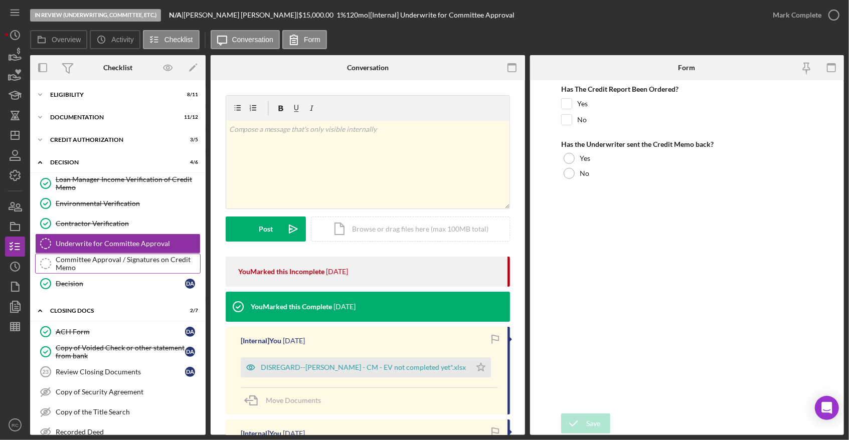
click at [112, 265] on div "Committee Approval / Signatures on Credit Memo" at bounding box center [128, 264] width 144 height 16
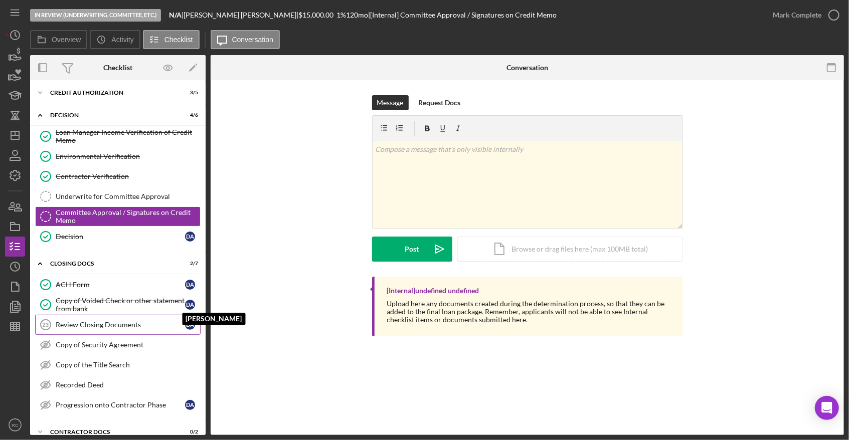
scroll to position [74, 0]
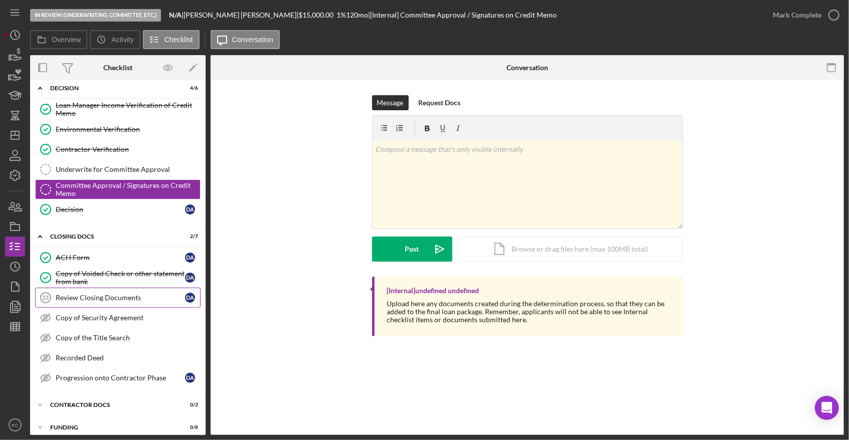
click at [104, 294] on div "Review Closing Documents" at bounding box center [120, 298] width 129 height 8
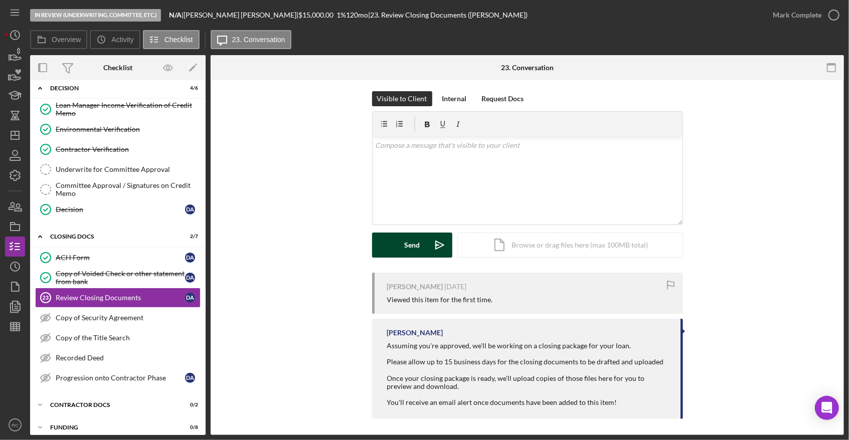
scroll to position [8, 0]
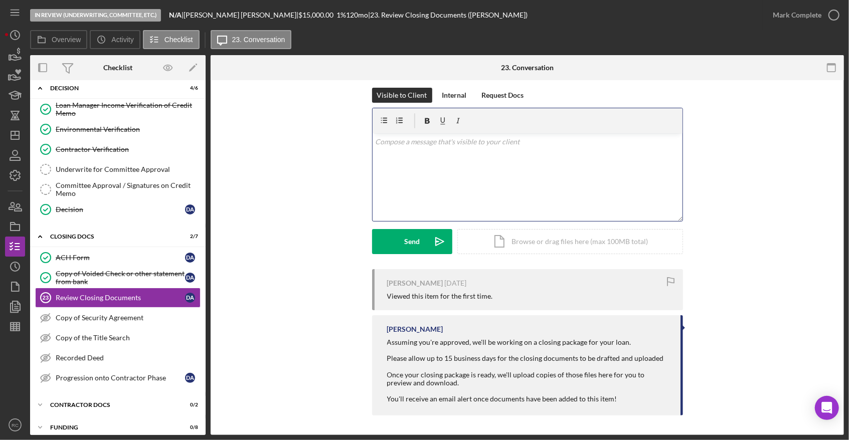
click at [447, 184] on div "v Color teal Color pink Remove color Add row above Add row below Add column bef…" at bounding box center [528, 177] width 310 height 88
